Goal: Transaction & Acquisition: Obtain resource

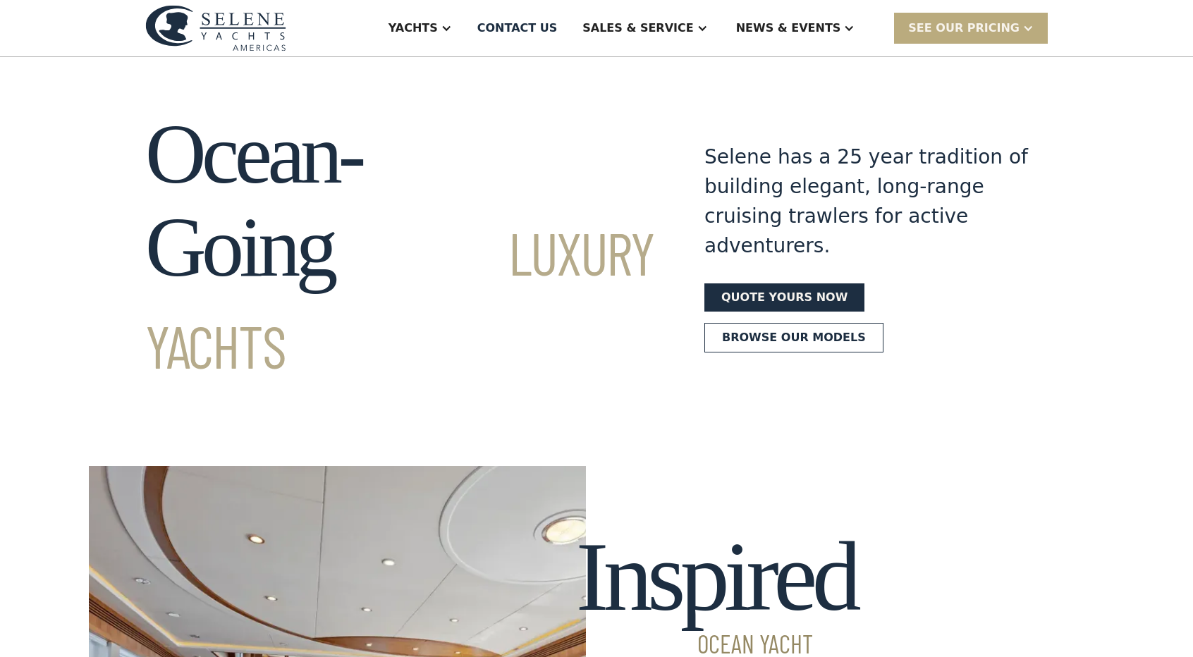
click at [974, 28] on div "SEE Our Pricing" at bounding box center [963, 28] width 111 height 17
click at [971, 87] on link "Already have a passcode" at bounding box center [989, 90] width 190 height 31
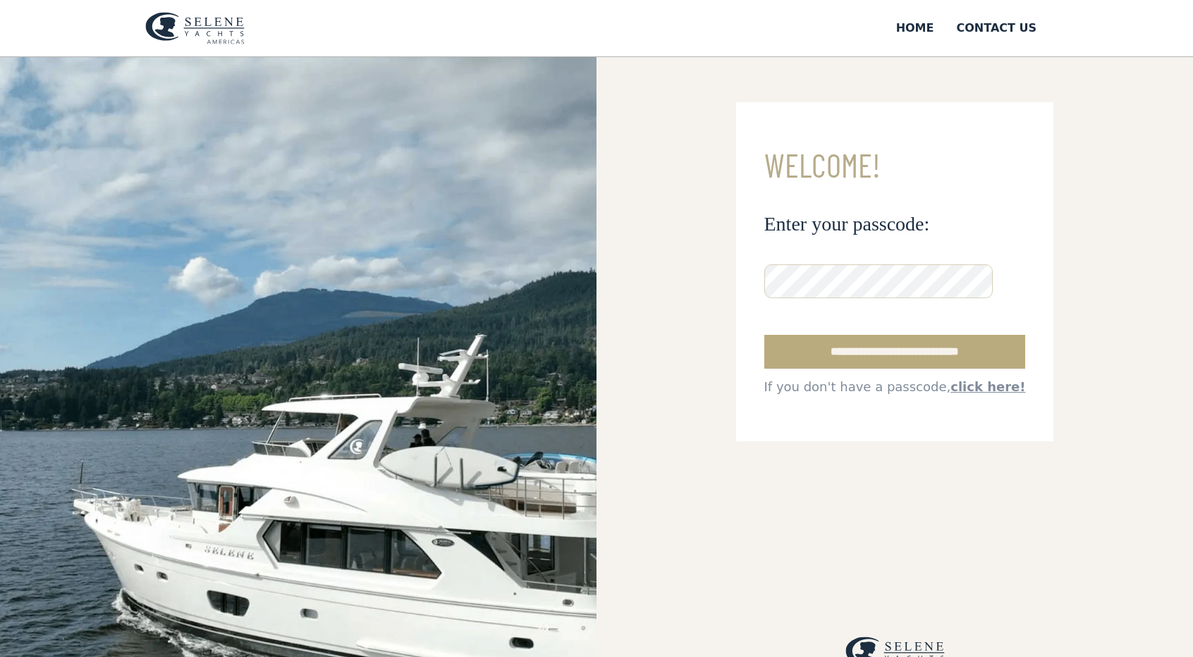
click at [887, 349] on input "**********" at bounding box center [895, 352] width 262 height 34
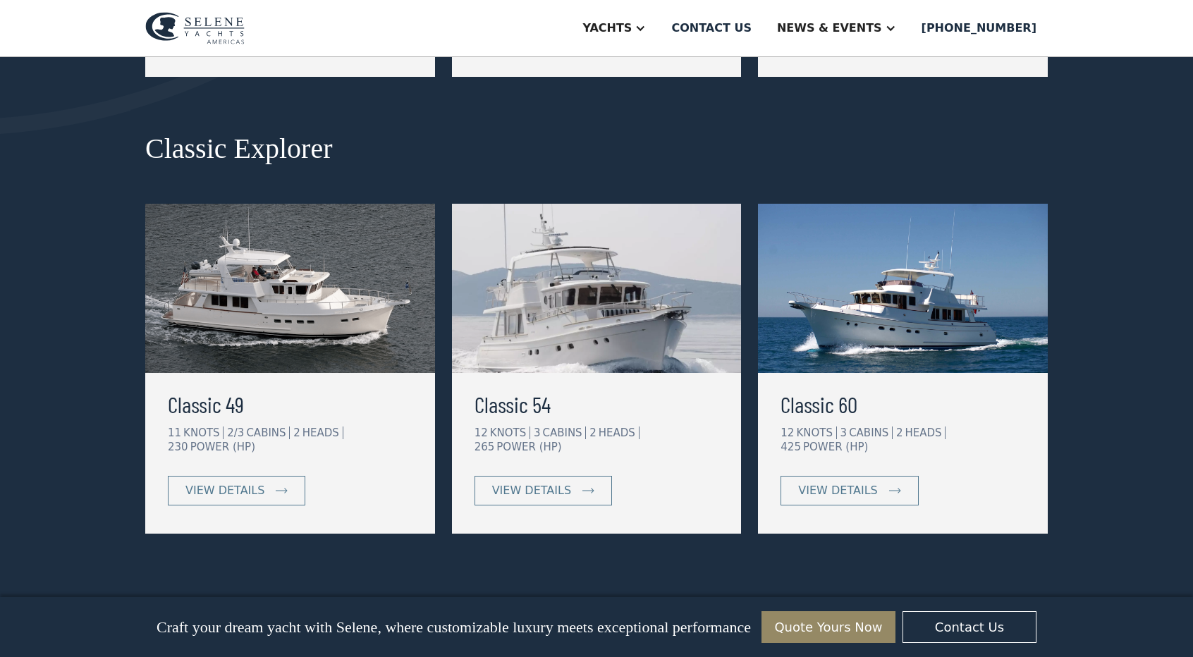
scroll to position [626, 0]
click at [227, 482] on div "view details" at bounding box center [224, 490] width 79 height 17
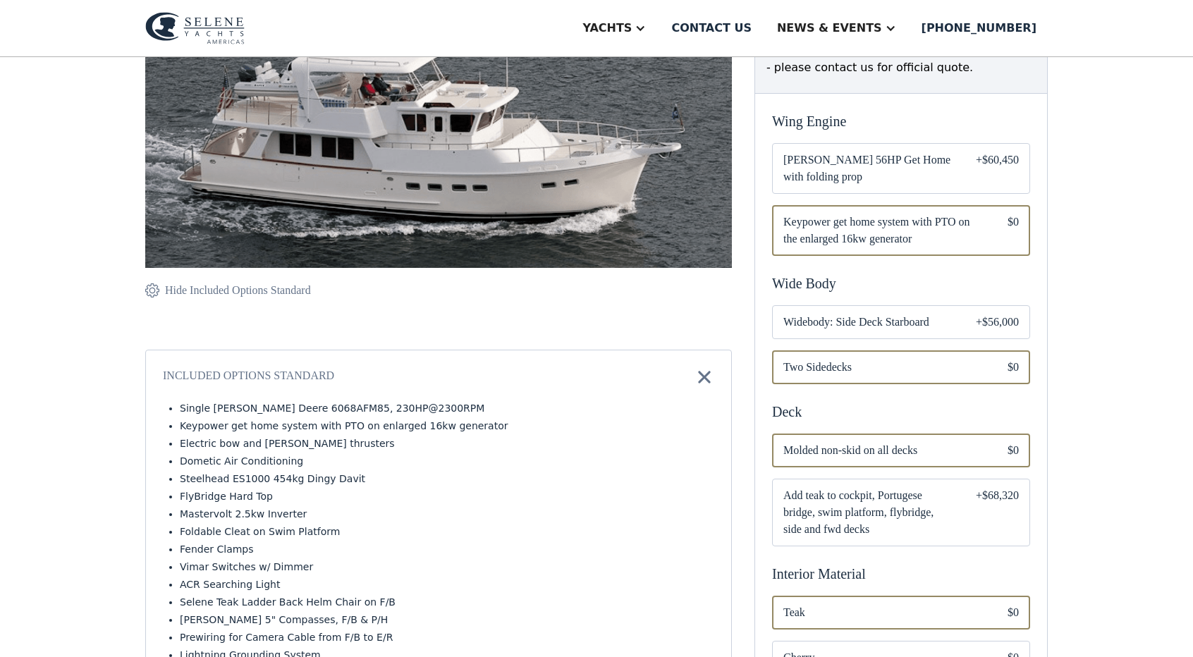
scroll to position [288, 0]
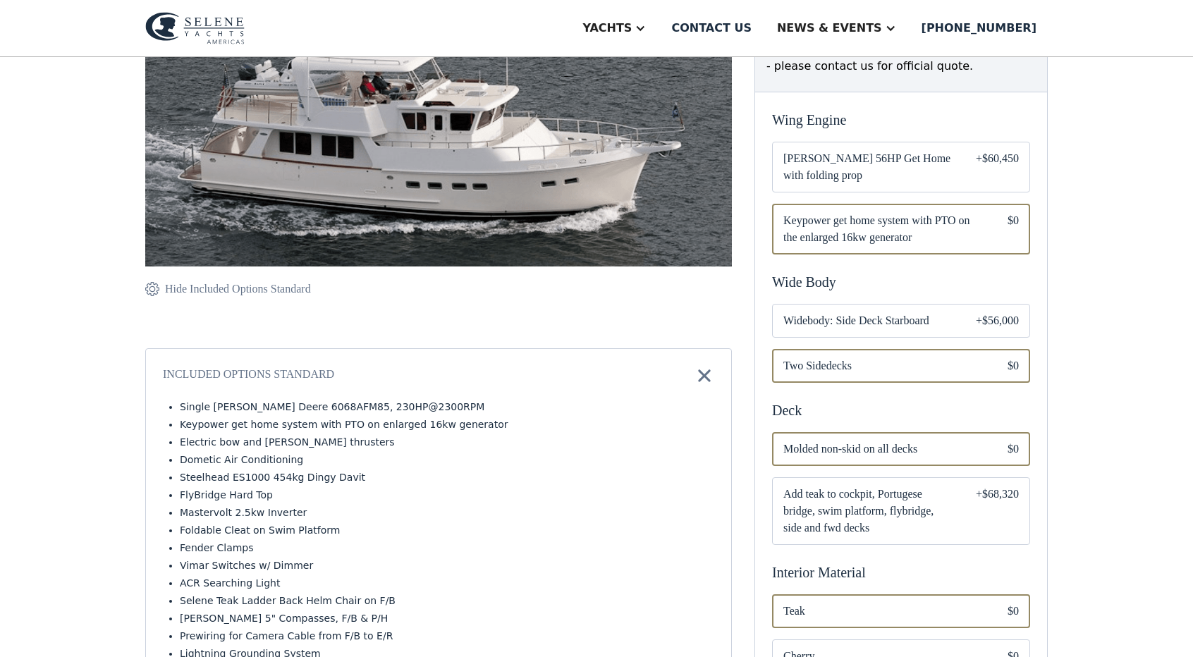
click at [898, 324] on span "Widebody: Side Deck Starboard" at bounding box center [868, 320] width 170 height 17
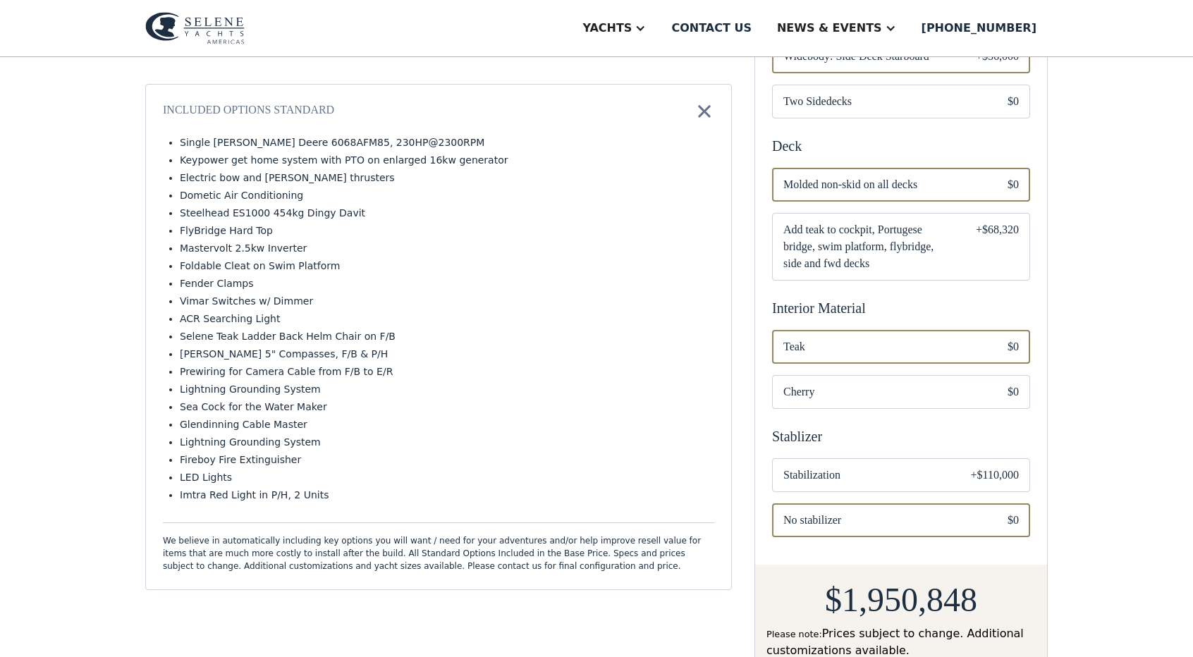
scroll to position [556, 0]
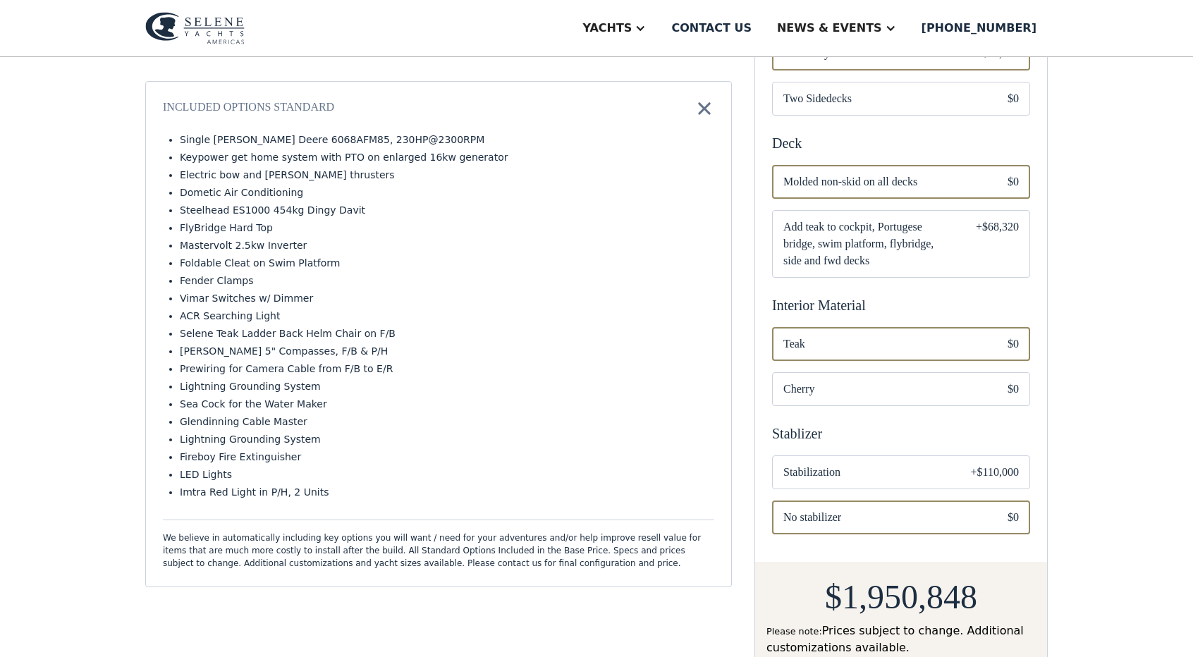
click at [819, 467] on span "Stabilization" at bounding box center [865, 472] width 165 height 17
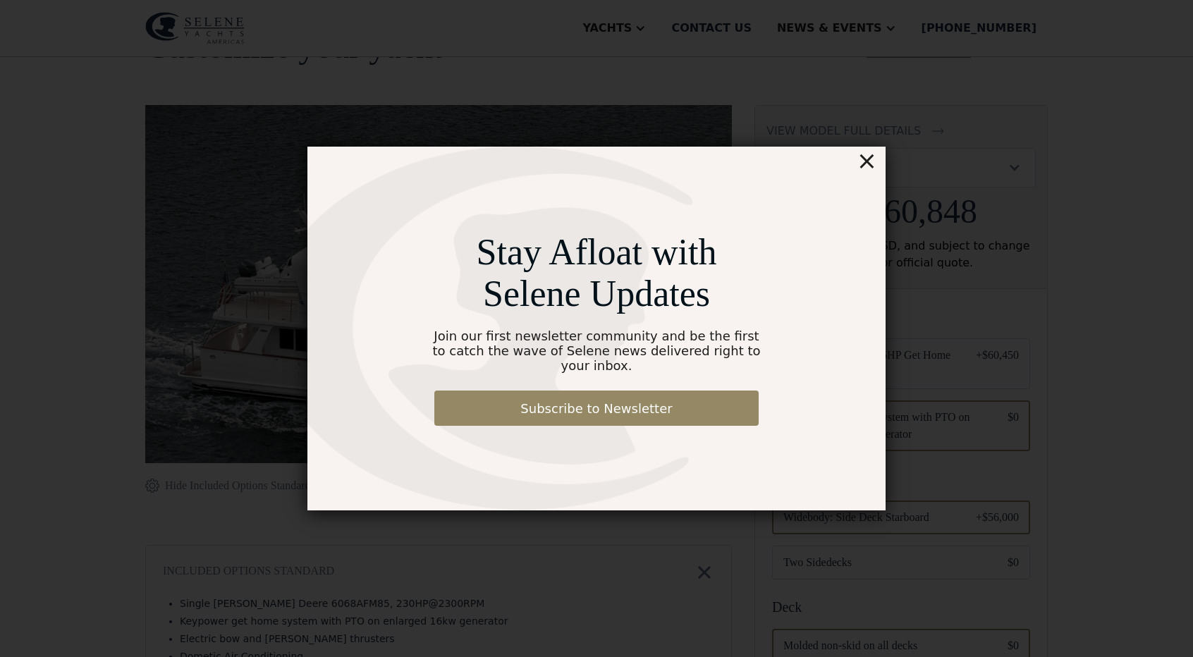
scroll to position [98, 0]
click at [1164, 248] on div "Stay Afloat with Selene Updates Join our first newsletter community and be the …" at bounding box center [596, 328] width 1193 height 657
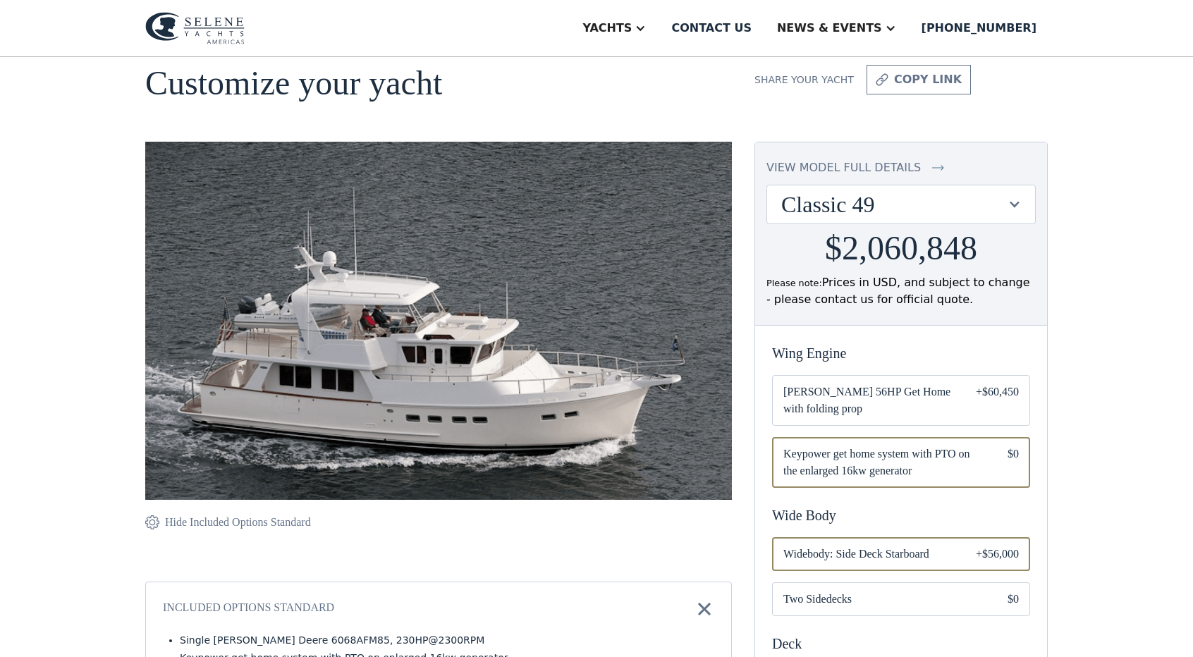
scroll to position [0, 0]
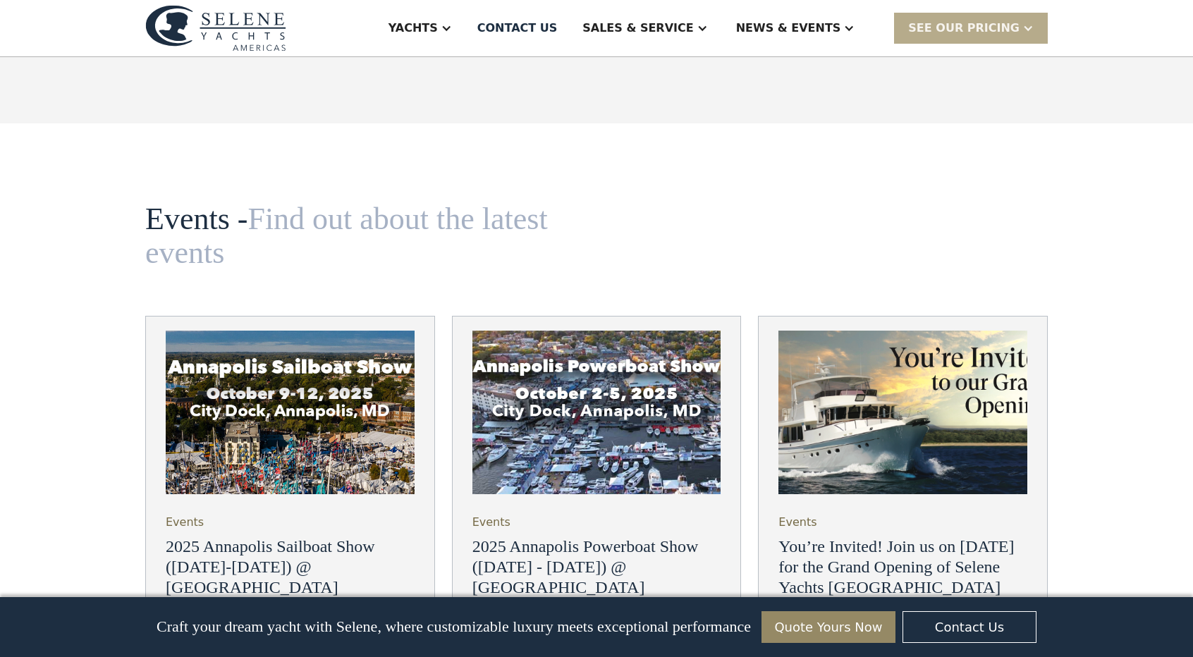
scroll to position [4661, 0]
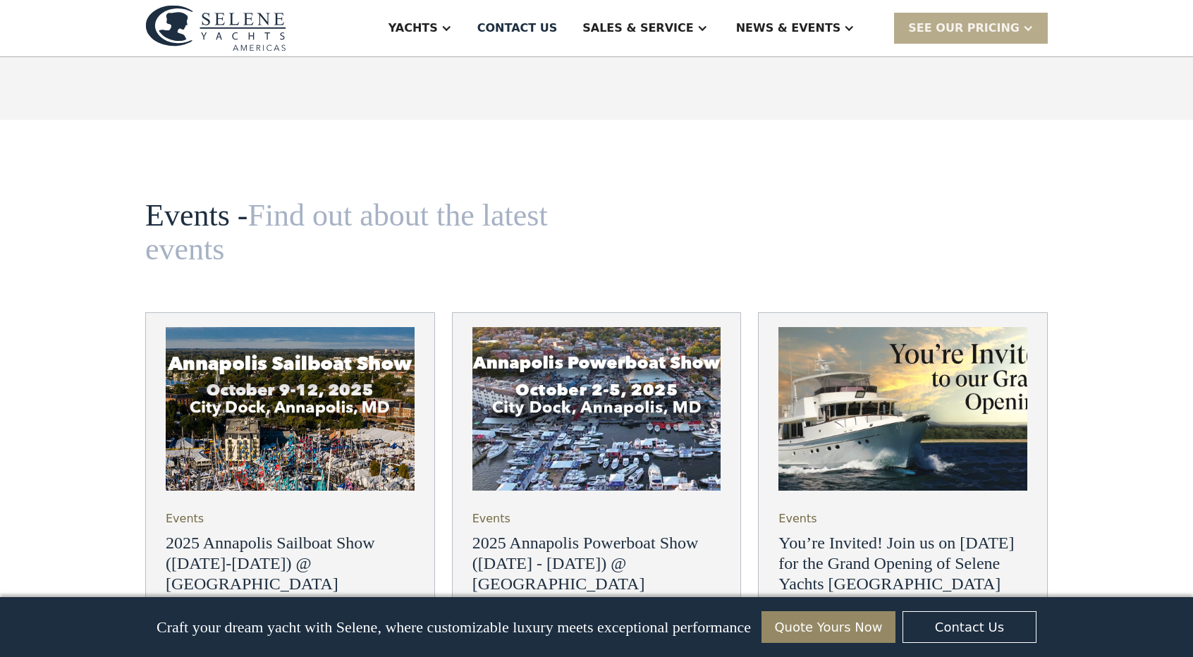
click at [604, 533] on h3 "2025 Annapolis Powerboat Show ([DATE] - [DATE]) @ [GEOGRAPHIC_DATA]" at bounding box center [596, 563] width 249 height 61
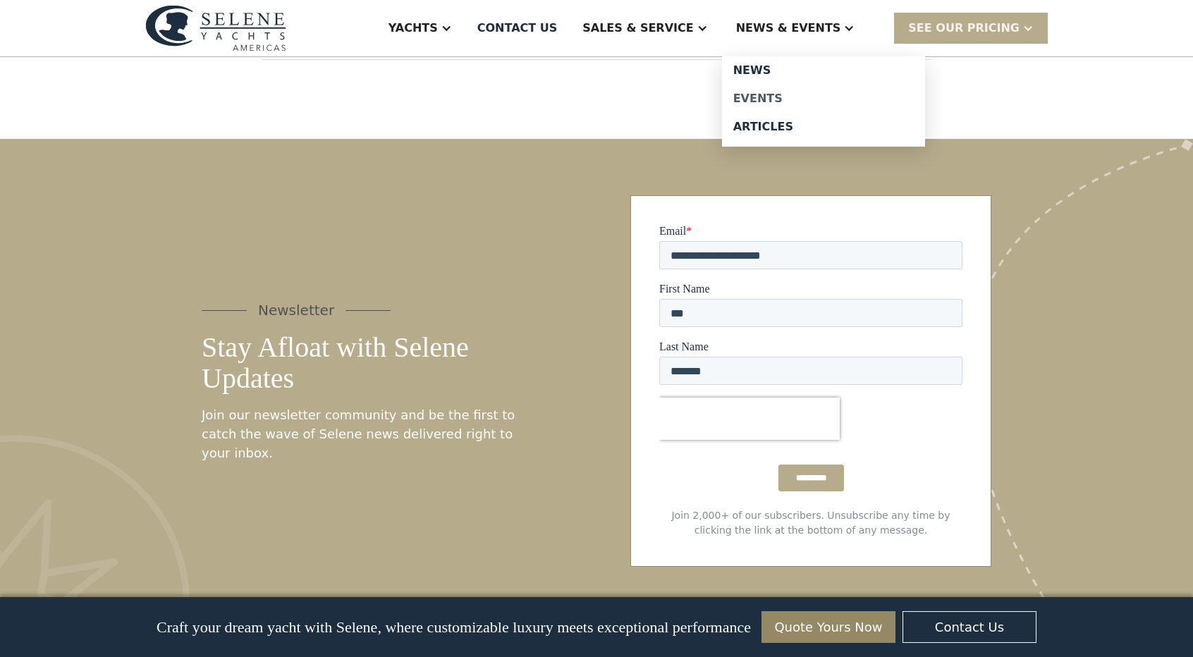
scroll to position [6967, 0]
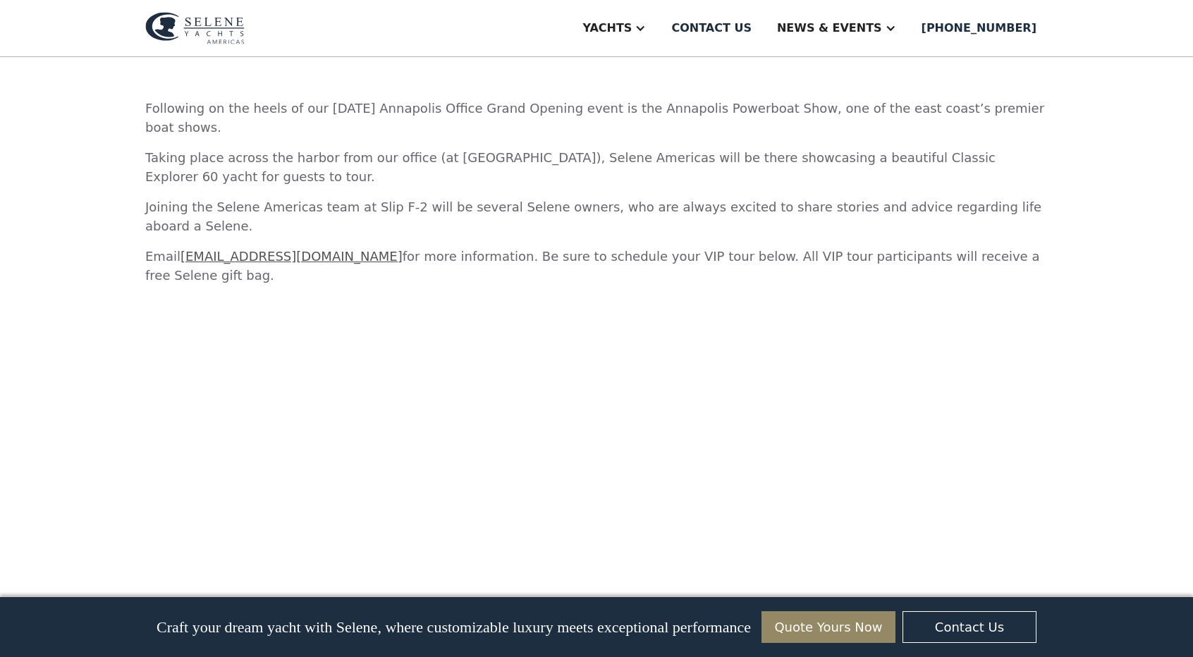
scroll to position [680, 0]
